Goal: Transaction & Acquisition: Obtain resource

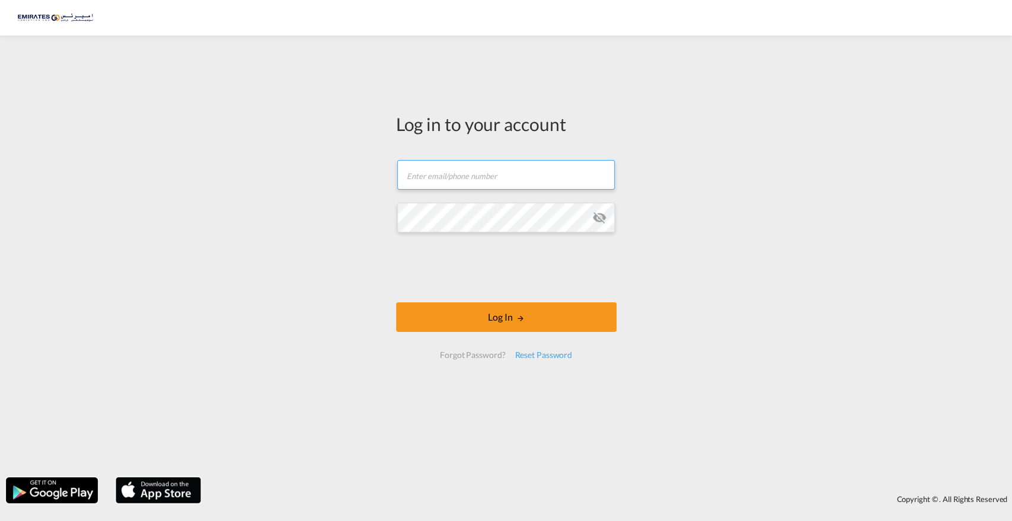
click at [483, 178] on input "text" at bounding box center [506, 175] width 218 height 30
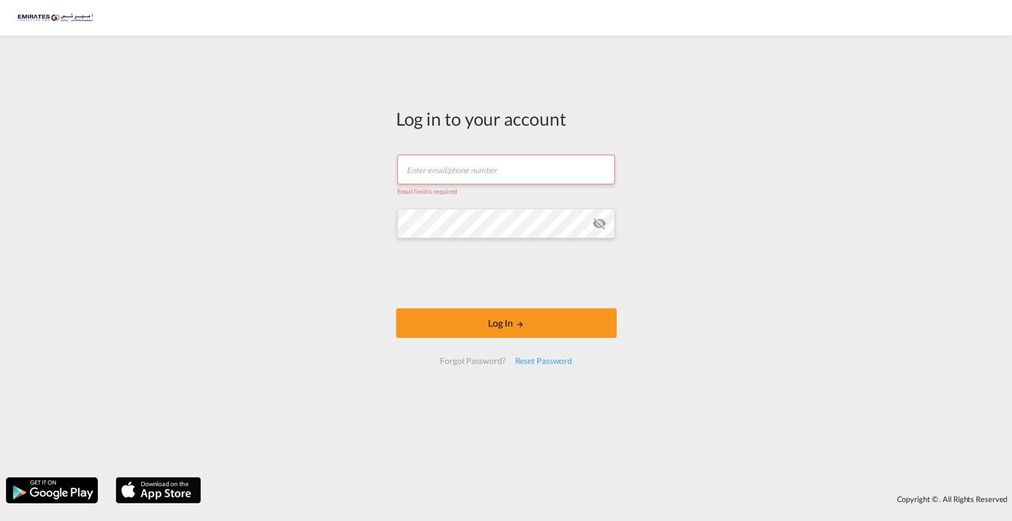
type input "[EMAIL_ADDRESS][DOMAIN_NAME]"
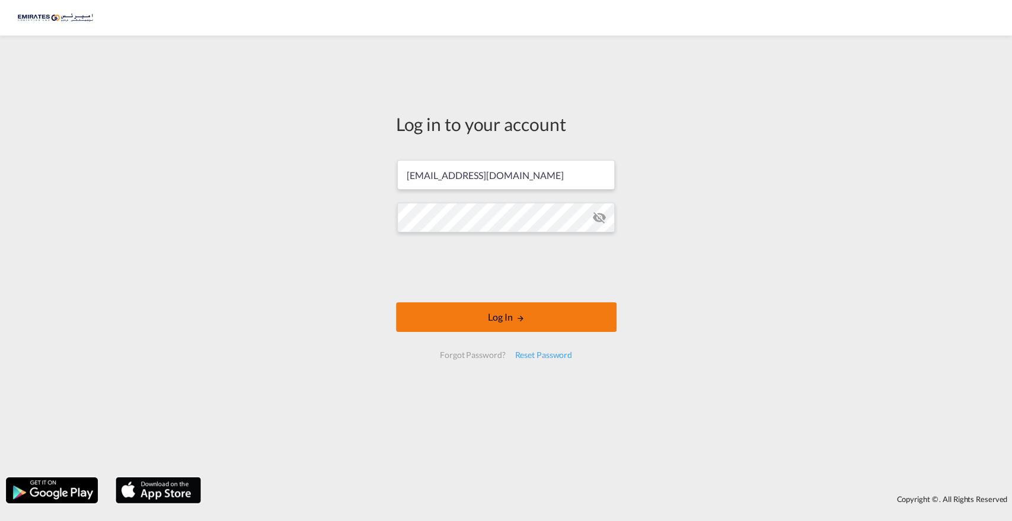
click at [503, 322] on button "Log In" at bounding box center [506, 317] width 221 height 30
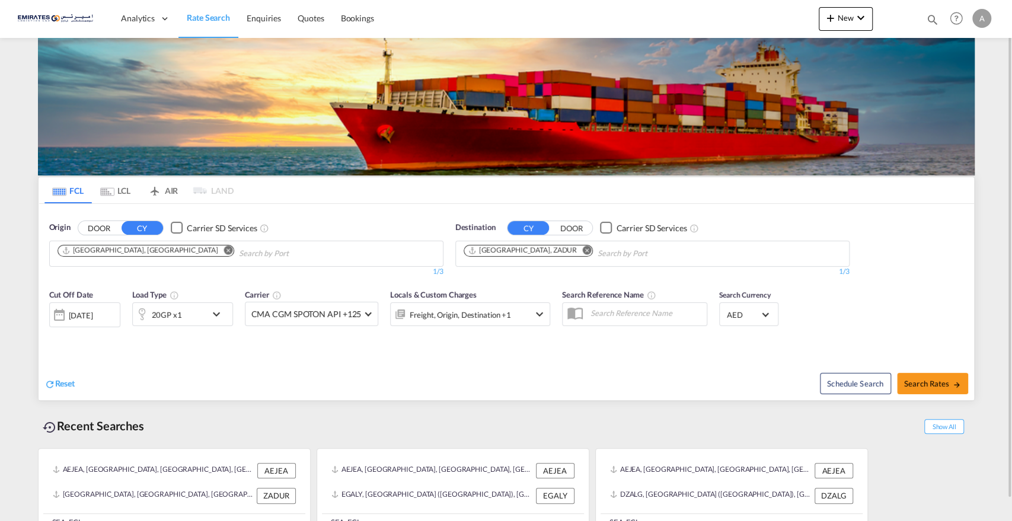
click at [582, 250] on md-icon "Remove" at bounding box center [586, 249] width 9 height 9
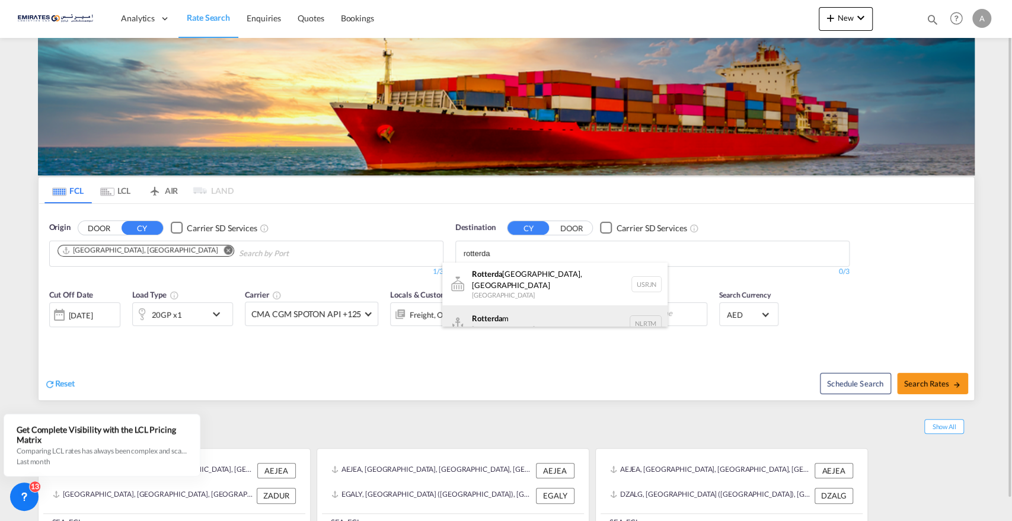
type input "rotterda"
click at [488, 318] on div "Rotterda m [GEOGRAPHIC_DATA] NLRTM" at bounding box center [554, 323] width 225 height 36
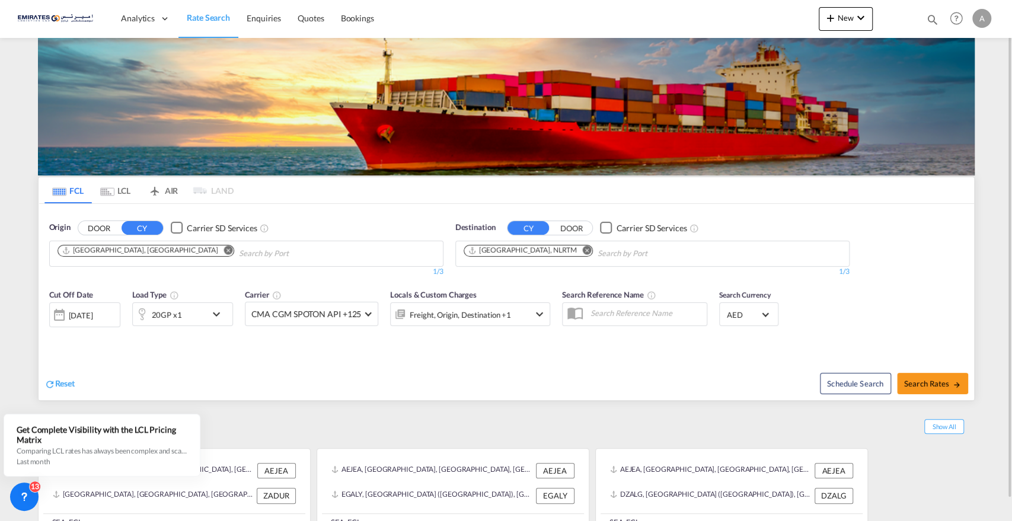
click at [216, 312] on md-icon "icon-chevron-down" at bounding box center [219, 314] width 20 height 14
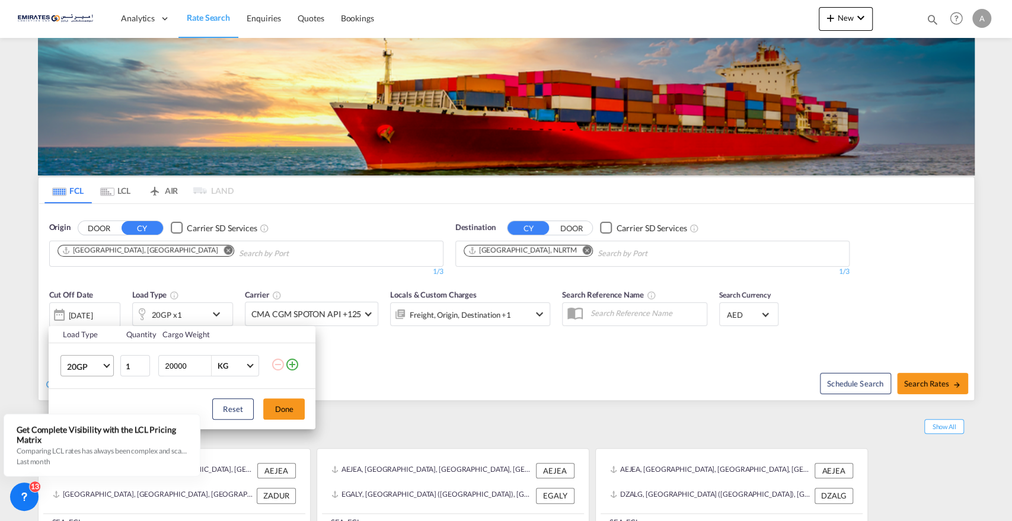
click at [97, 361] on span "20GP" at bounding box center [84, 367] width 34 height 12
click at [78, 402] on div "40HC" at bounding box center [78, 405] width 22 height 12
click at [286, 408] on button "Done" at bounding box center [283, 408] width 41 height 21
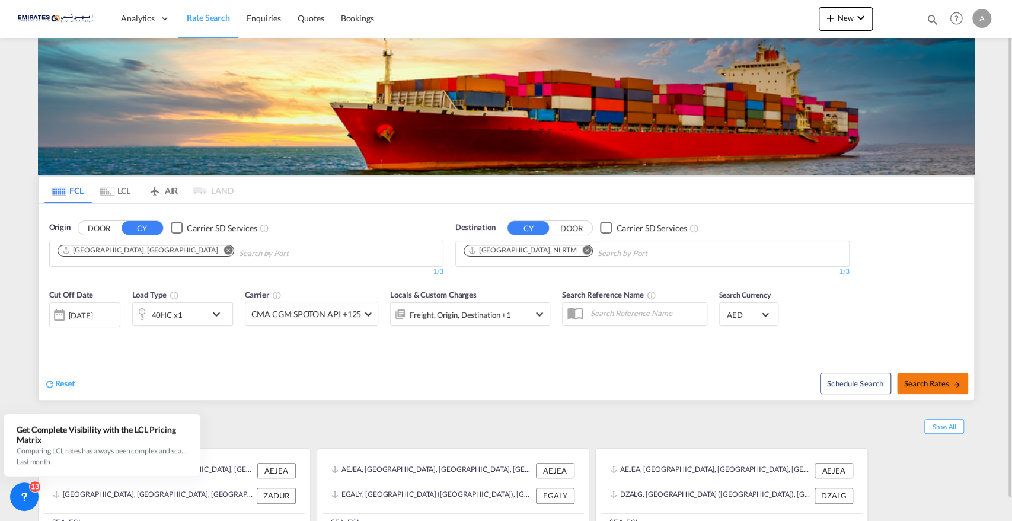
click at [932, 383] on span "Search Rates" at bounding box center [932, 383] width 57 height 9
type input "AEJEA to NLRTM / [DATE]"
